Goal: Check status

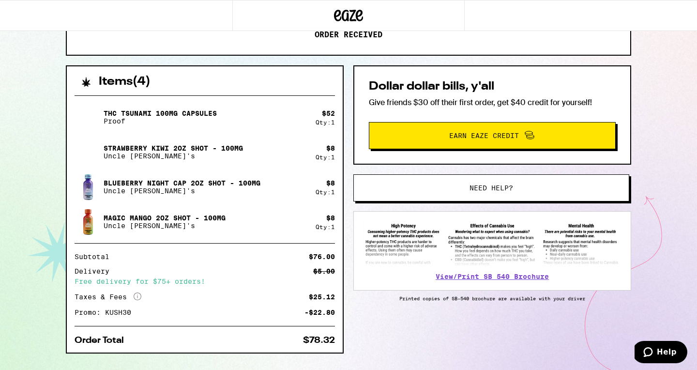
scroll to position [178, 0]
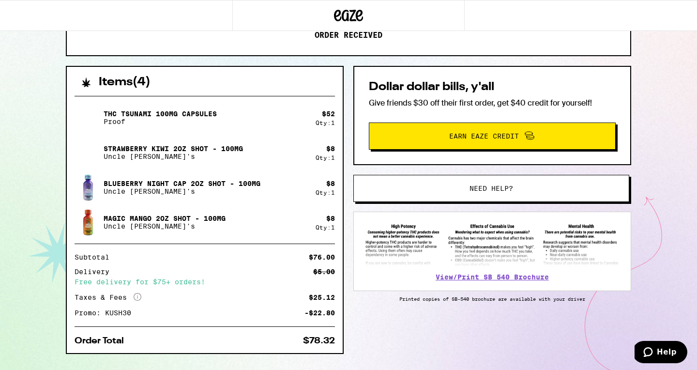
click at [42, 137] on div "3188 Iberian Dr Sacramento 95833 ETA 2:09pm - 3:47pm This ETA will become more …" at bounding box center [348, 107] width 697 height 570
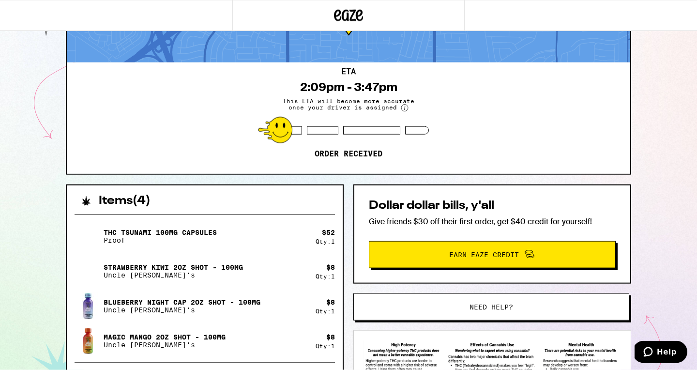
scroll to position [0, 0]
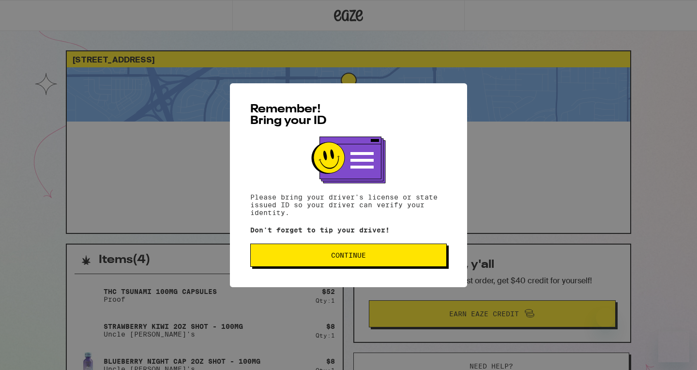
click at [333, 257] on span "Continue" at bounding box center [348, 255] width 35 height 7
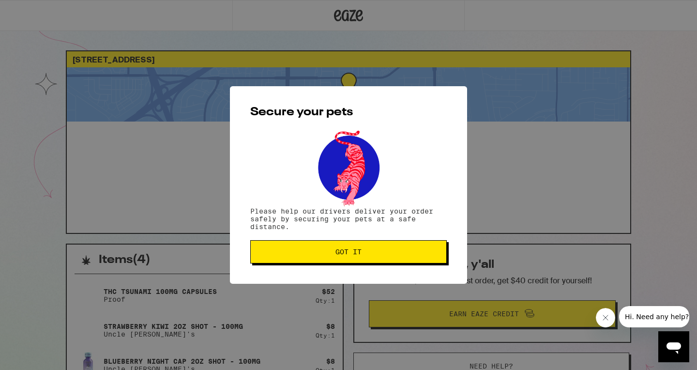
click at [333, 255] on span "Got it" at bounding box center [349, 251] width 180 height 7
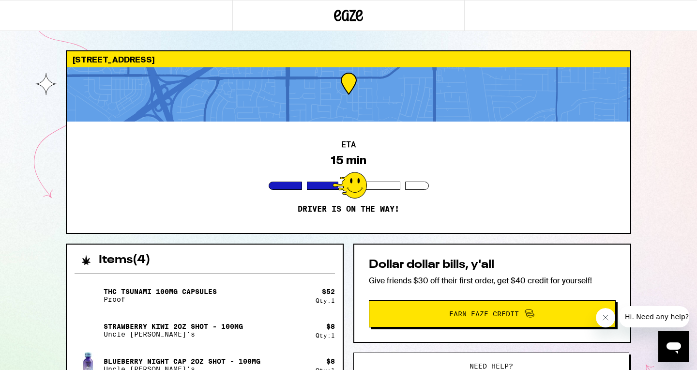
click at [605, 319] on icon "Close message from company" at bounding box center [605, 318] width 8 height 8
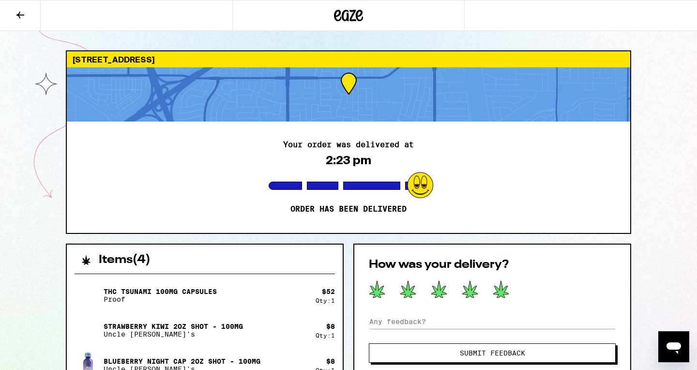
click at [501, 288] on icon at bounding box center [500, 289] width 15 height 17
